Goal: Book appointment/travel/reservation

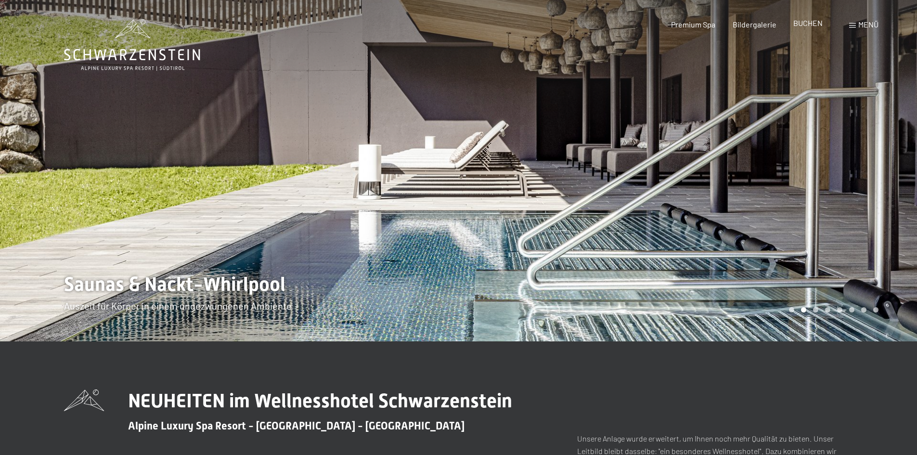
click at [799, 22] on span "BUCHEN" at bounding box center [807, 22] width 29 height 9
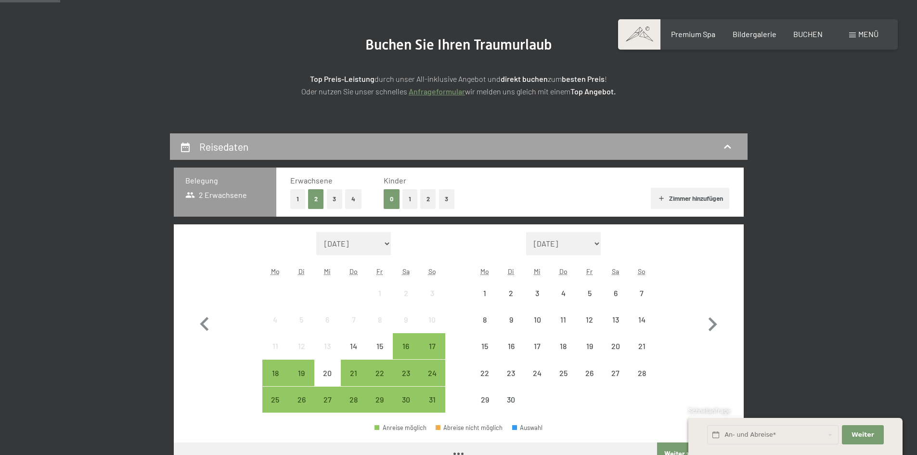
scroll to position [192, 0]
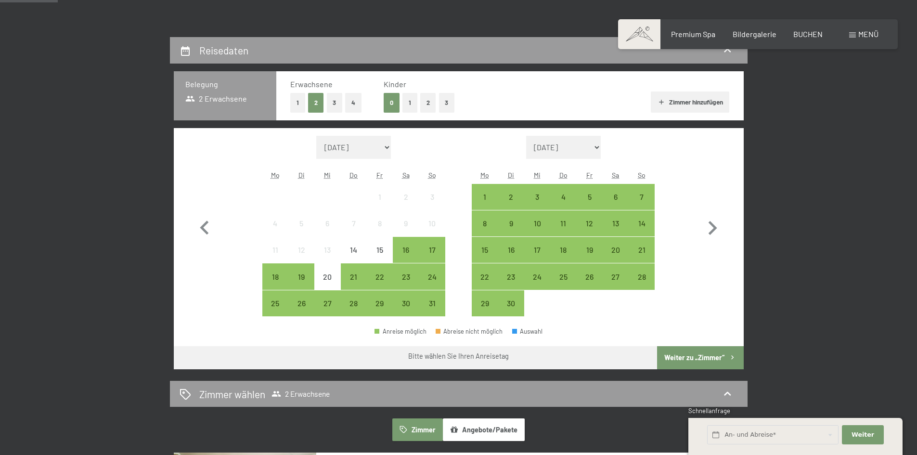
click at [382, 148] on select "August 2025 September 2025 Oktober 2025 November 2025 Dezember 2025 Januar 2026…" at bounding box center [353, 147] width 75 height 23
select select "2025-12-01"
select select "2026-01-01"
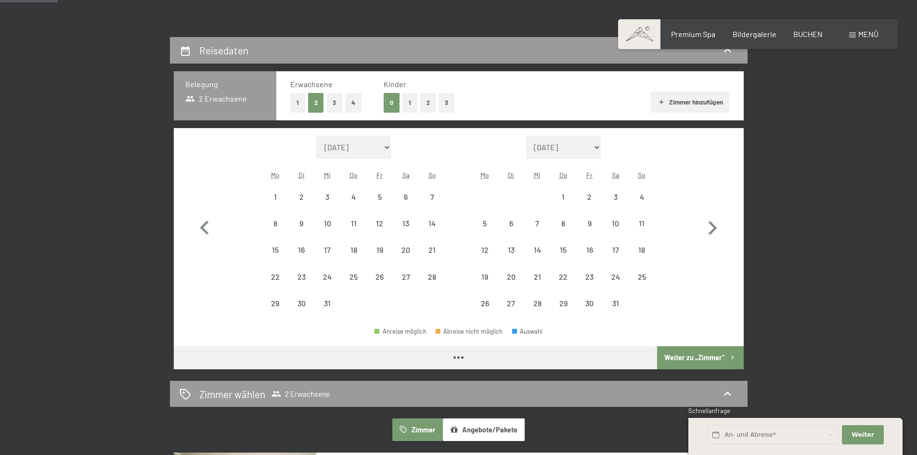
click at [374, 150] on select "August 2025 September 2025 Oktober 2025 November 2025 Dezember 2025 Januar 2026…" at bounding box center [353, 147] width 75 height 23
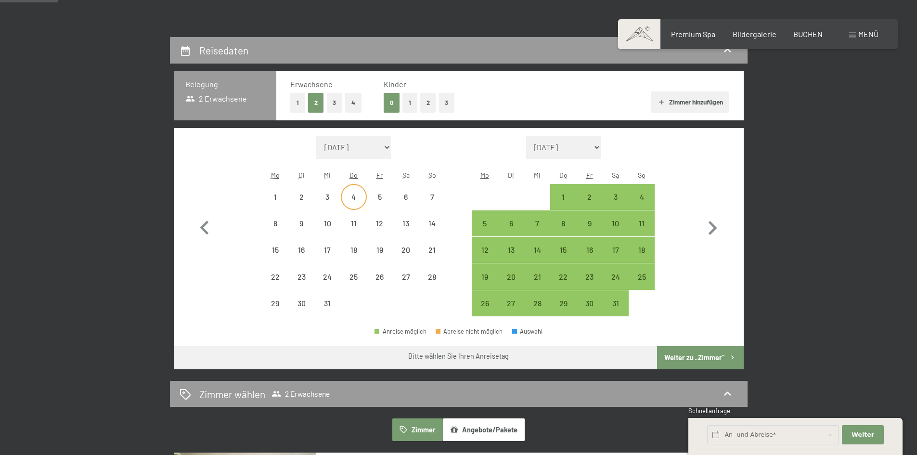
select select "2025-12-01"
select select "2026-01-01"
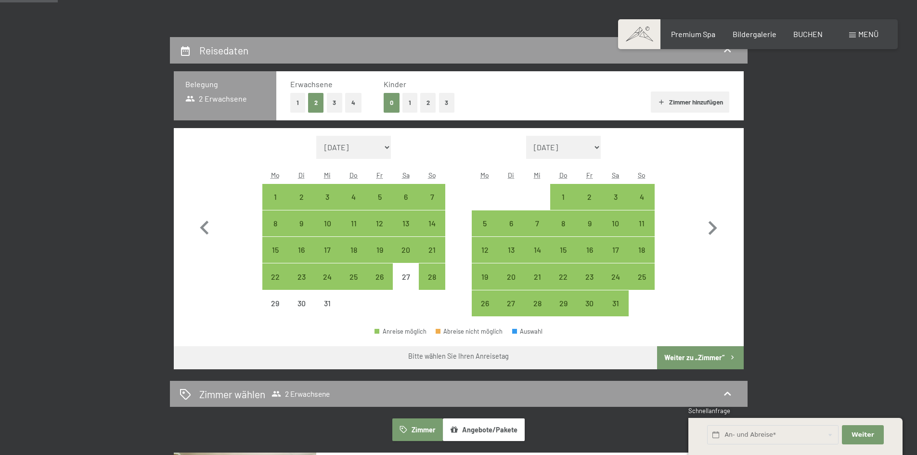
click at [353, 144] on select "August 2025 September 2025 Oktober 2025 November 2025 Dezember 2025 Januar 2026…" at bounding box center [353, 147] width 75 height 23
select select "2025-11-01"
select select "2025-12-01"
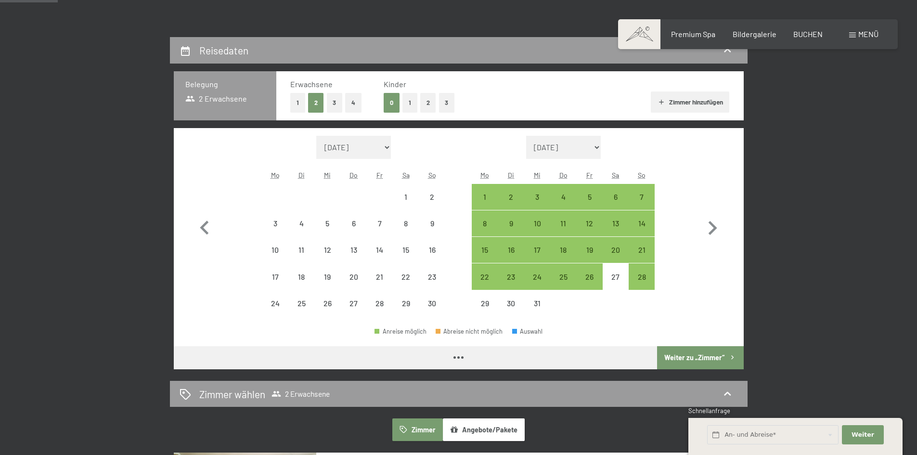
select select "2025-11-01"
select select "2025-12-01"
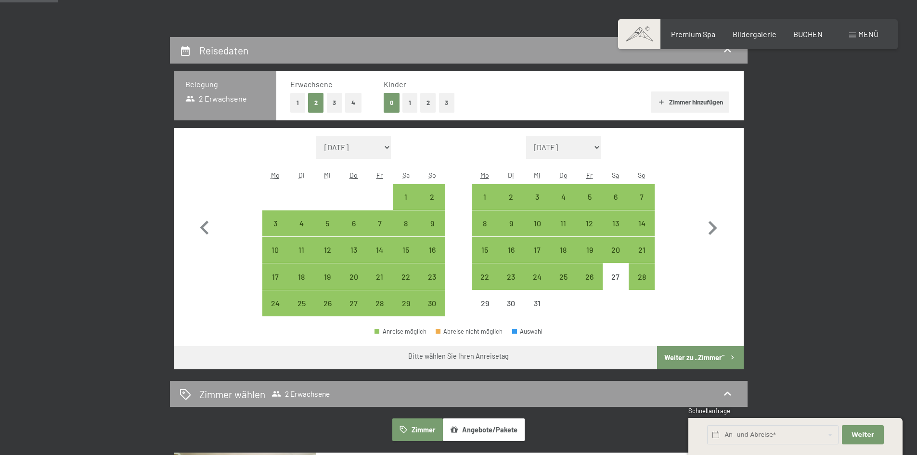
click at [565, 147] on select "September 2025 Oktober 2025 November 2025 Dezember 2025 Januar 2026 Februar 202…" at bounding box center [563, 147] width 75 height 23
click at [353, 248] on div "13" at bounding box center [354, 258] width 24 height 24
select select "2025-11-01"
select select "2025-12-01"
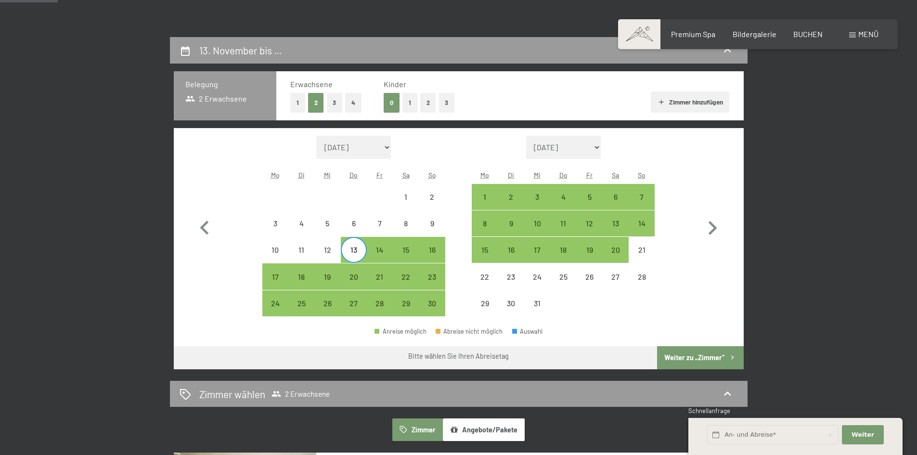
click at [434, 251] on span "Einwilligung Marketing*" at bounding box center [405, 256] width 79 height 10
click at [361, 251] on input "Einwilligung Marketing*" at bounding box center [357, 256] width 10 height 10
checkbox input "false"
click at [587, 146] on select "September 2025 Oktober 2025 November 2025 Dezember 2025 Januar 2026 Februar 202…" at bounding box center [563, 147] width 75 height 23
select select "2025-10-01"
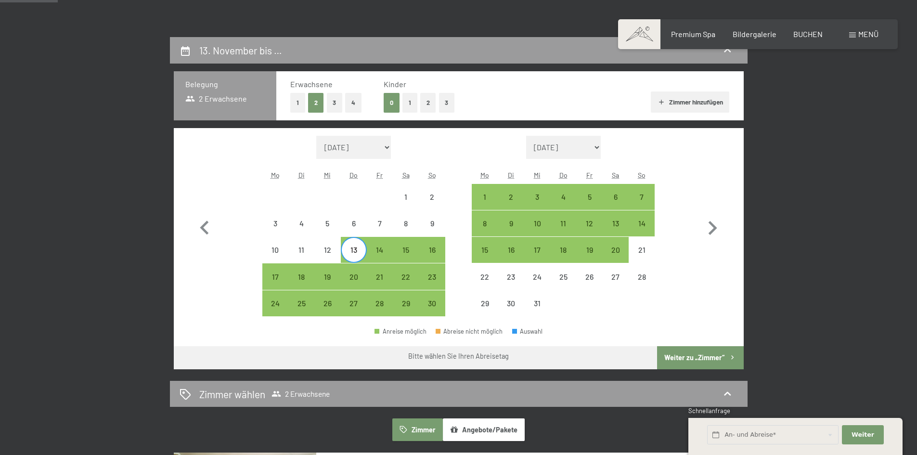
select select "2025-11-01"
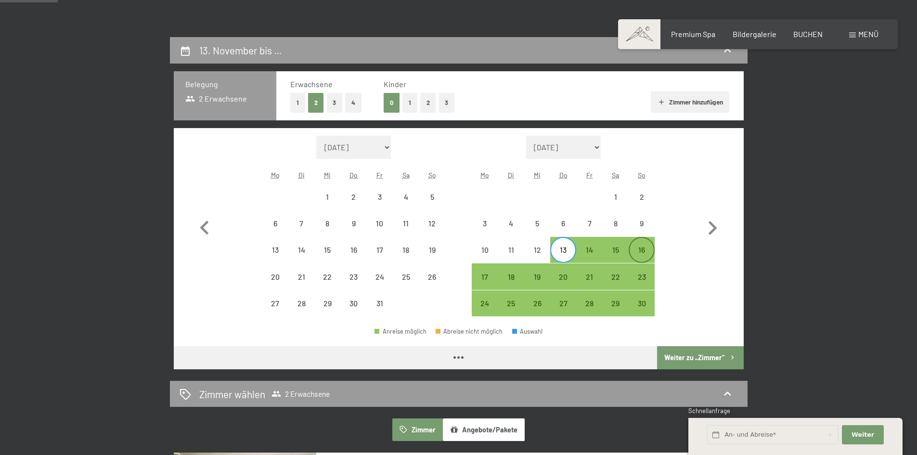
select select "2025-10-01"
select select "2025-11-01"
click at [636, 249] on div "16" at bounding box center [641, 258] width 24 height 24
select select "2025-10-01"
select select "2025-11-01"
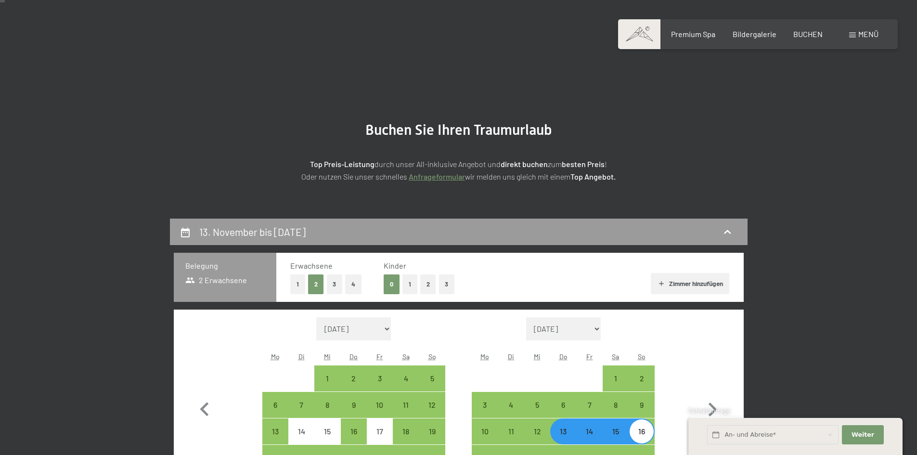
scroll to position [0, 0]
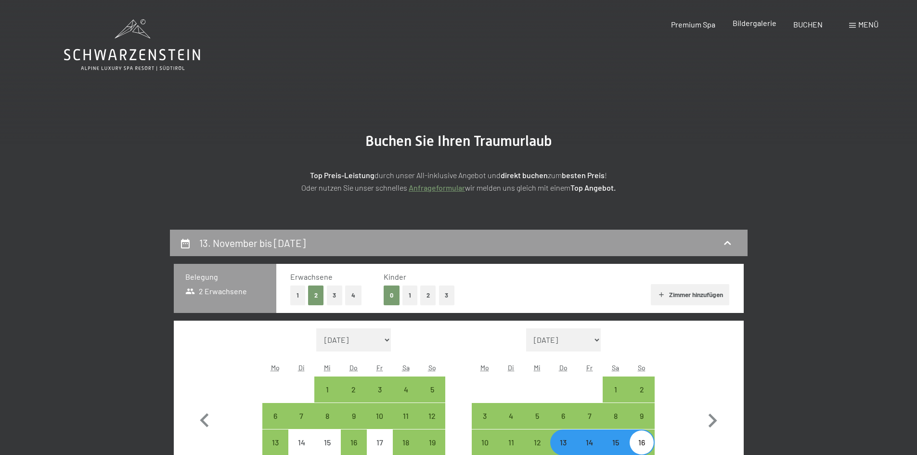
click at [755, 22] on span "Bildergalerie" at bounding box center [754, 22] width 44 height 9
